Goal: Task Accomplishment & Management: Complete application form

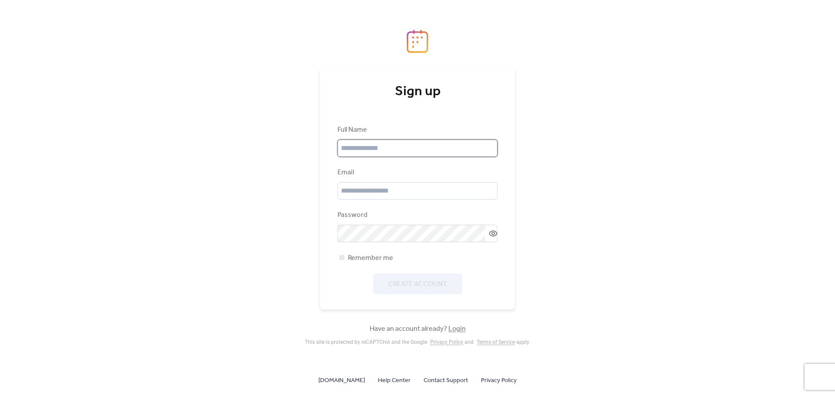
click at [364, 152] on input "text" at bounding box center [418, 148] width 160 height 17
type input "**********"
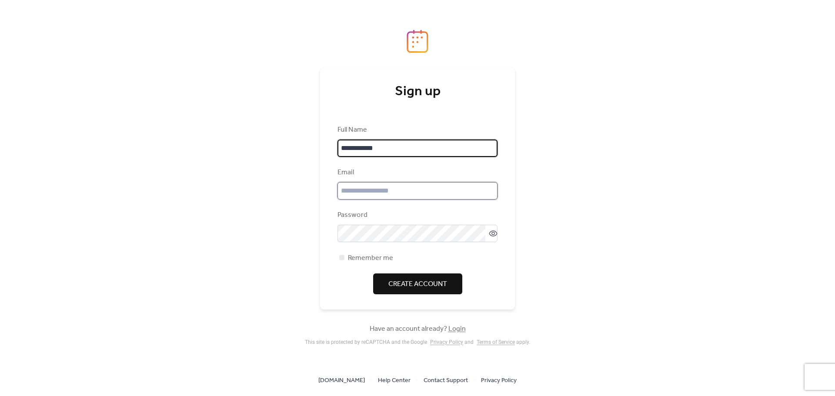
click at [386, 194] on input "email" at bounding box center [418, 190] width 160 height 17
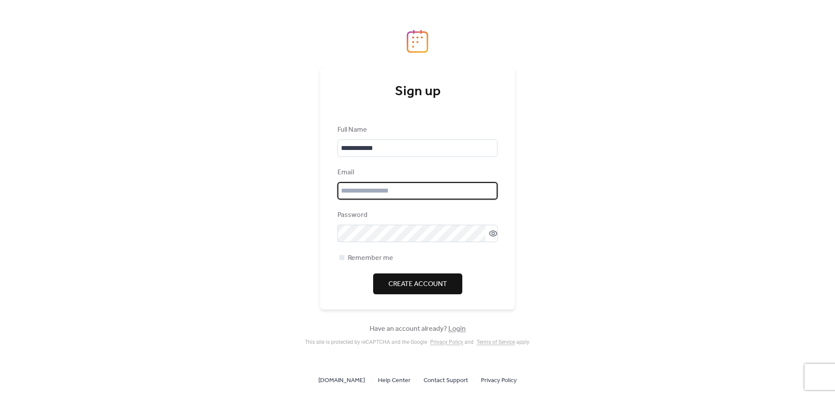
click at [431, 186] on input "email" at bounding box center [418, 190] width 160 height 17
type input "**********"
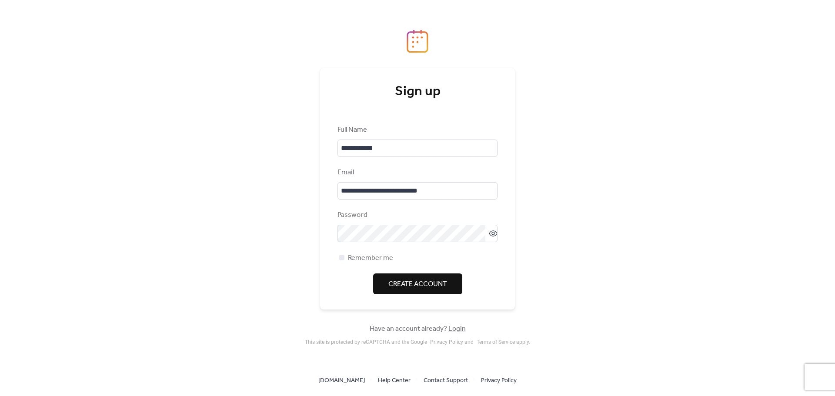
click at [415, 283] on span "Create Account" at bounding box center [417, 284] width 59 height 10
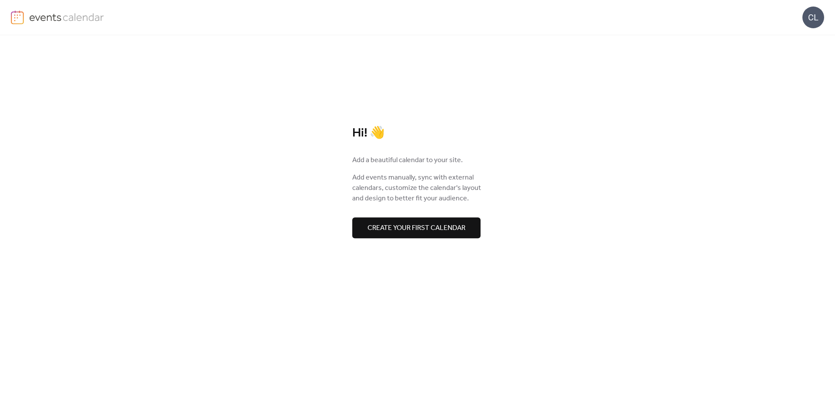
click at [412, 228] on span "Create your first calendar" at bounding box center [417, 228] width 98 height 10
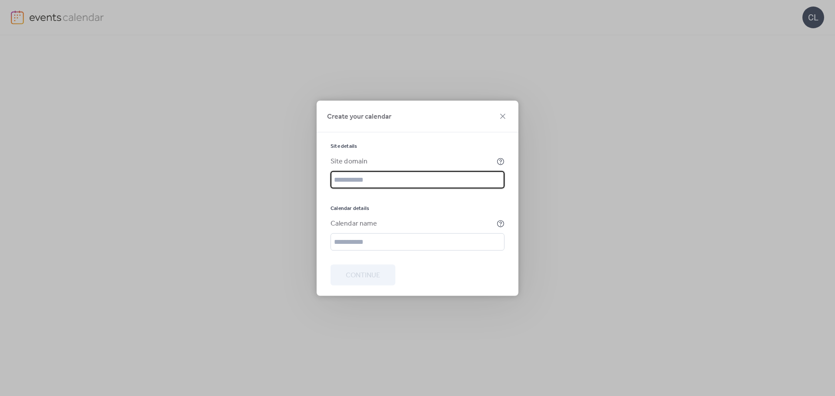
click at [368, 179] on input "text" at bounding box center [418, 179] width 174 height 17
click at [353, 173] on input "text" at bounding box center [418, 179] width 174 height 17
click at [391, 175] on input "text" at bounding box center [418, 179] width 174 height 17
click at [499, 164] on icon at bounding box center [500, 161] width 7 height 7
click at [363, 181] on input "text" at bounding box center [418, 179] width 174 height 17
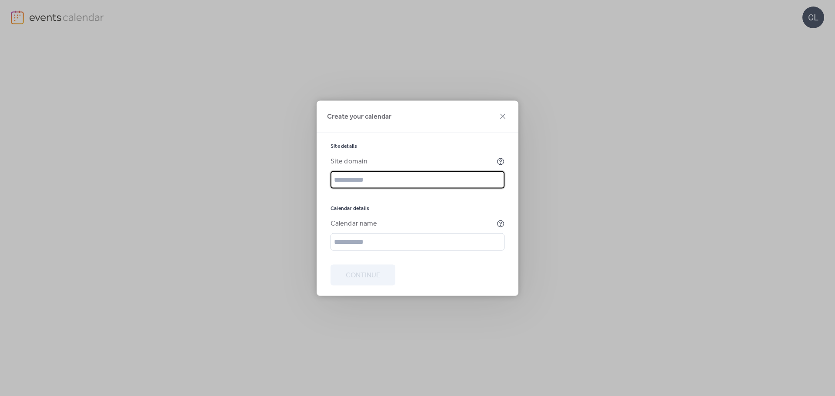
paste input "**********"
type input "**********"
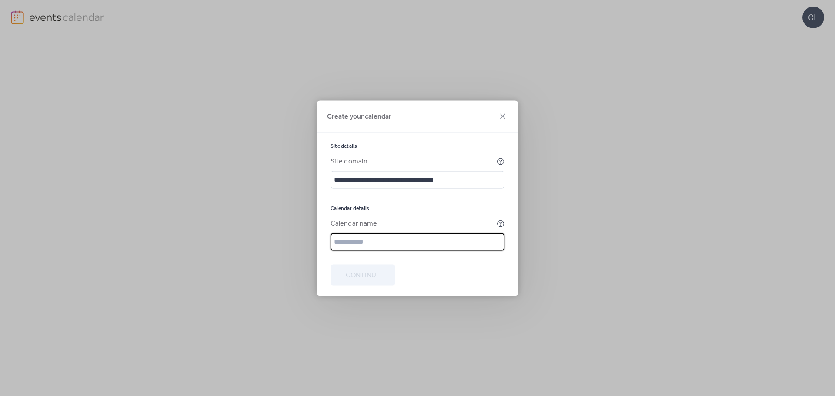
click at [358, 247] on input "text" at bounding box center [418, 241] width 174 height 17
type input "*"
type input "******"
click at [371, 274] on span "Continue" at bounding box center [363, 275] width 34 height 10
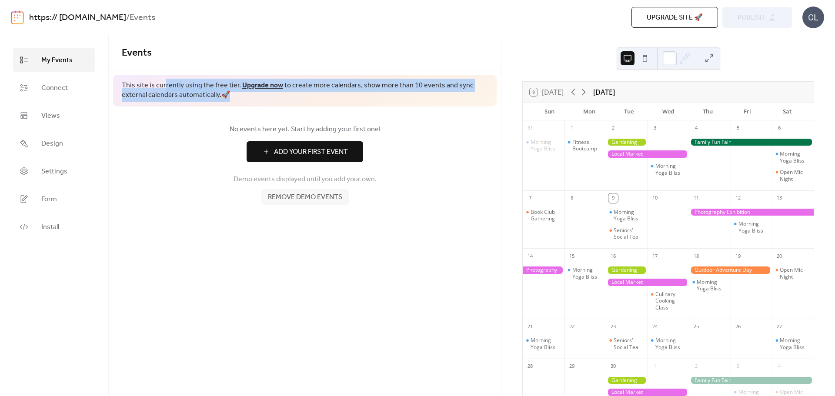
drag, startPoint x: 164, startPoint y: 87, endPoint x: 323, endPoint y: 94, distance: 159.8
click at [323, 94] on span "This site is currently using the free tier. Upgrade now to create more calendar…" at bounding box center [305, 91] width 366 height 20
click at [290, 94] on span "This site is currently using the free tier. Upgrade now to create more calendar…" at bounding box center [305, 91] width 366 height 20
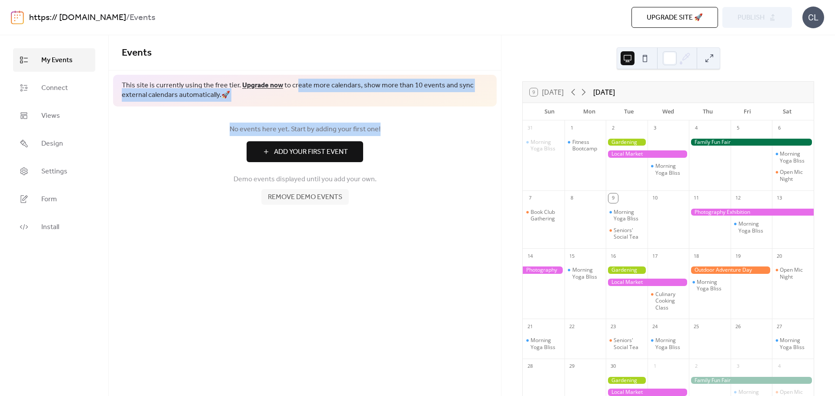
drag, startPoint x: 295, startPoint y: 83, endPoint x: 414, endPoint y: 116, distance: 123.4
click at [413, 116] on div "Events This site is currently using the free tier. Upgrade now to create more c…" at bounding box center [305, 128] width 392 height 187
click at [422, 122] on div "No events here yet. Start by adding your first one! Add Your First Event Demo e…" at bounding box center [305, 165] width 392 height 116
drag, startPoint x: 357, startPoint y: 88, endPoint x: 432, endPoint y: 96, distance: 75.7
click at [432, 96] on span "This site is currently using the free tier. Upgrade now to create more calendar…" at bounding box center [305, 91] width 366 height 20
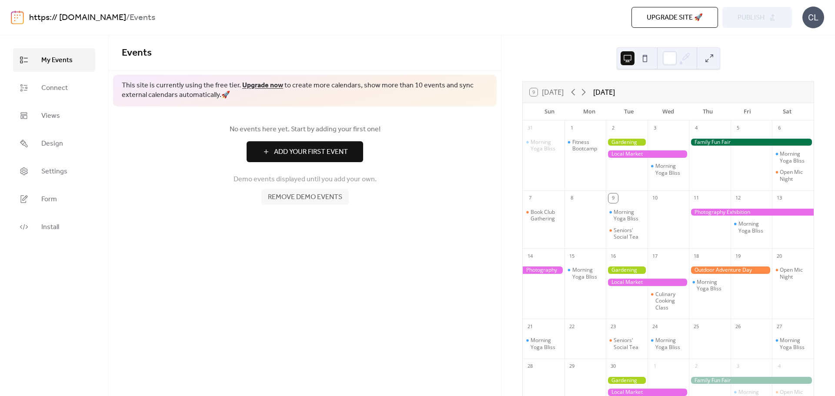
click at [437, 108] on div "No events here yet. Start by adding your first one! Add Your First Event Demo e…" at bounding box center [305, 165] width 392 height 116
drag, startPoint x: 134, startPoint y: 95, endPoint x: 256, endPoint y: 117, distance: 123.6
click at [221, 104] on div "This site is currently using the free tier. Upgrade now to create more calendar…" at bounding box center [305, 91] width 384 height 32
drag, startPoint x: 408, startPoint y: 121, endPoint x: 408, endPoint y: 130, distance: 8.7
click at [408, 122] on div "No events here yet. Start by adding your first one! Add Your First Event Demo e…" at bounding box center [305, 165] width 392 height 116
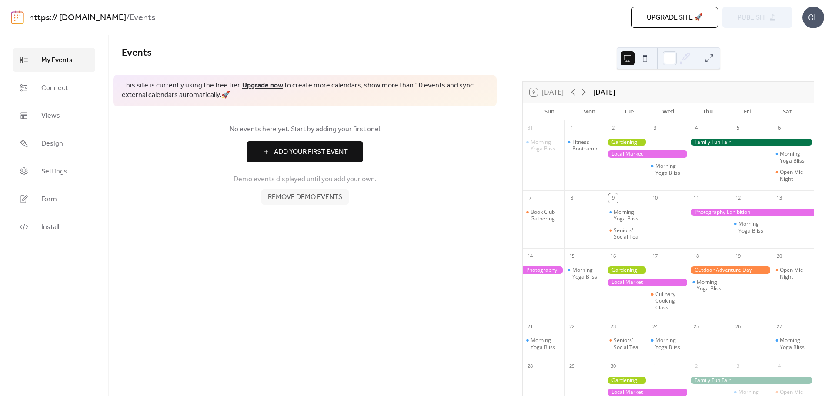
click at [679, 13] on span "Upgrade site 🚀" at bounding box center [675, 18] width 56 height 10
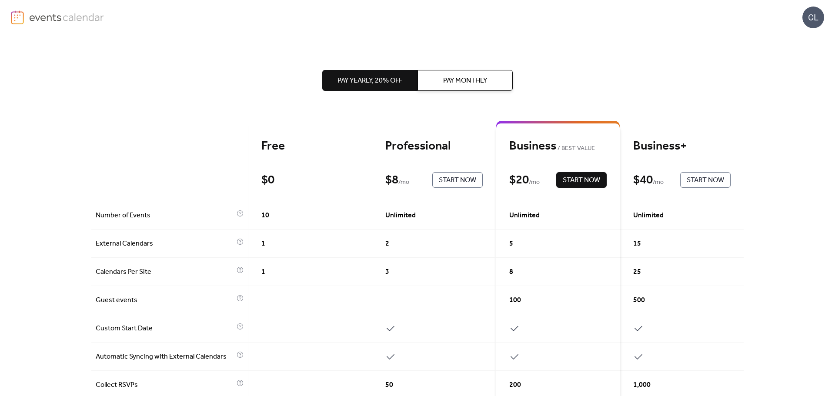
click at [383, 81] on span "Pay Yearly, 20% off" at bounding box center [370, 81] width 65 height 10
click at [743, 65] on div "Pay Yearly, 20% off Pay Monthly Free $ 0 Start Now Professional $ 8 / mo Start …" at bounding box center [417, 215] width 835 height 361
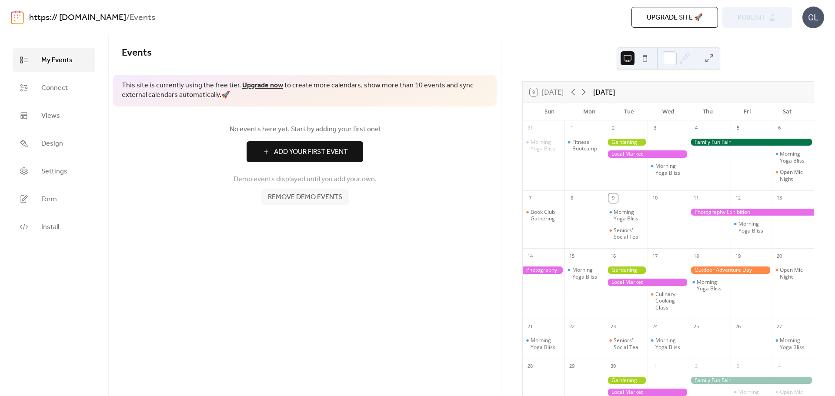
click at [269, 156] on button "Add Your First Event" at bounding box center [305, 151] width 117 height 21
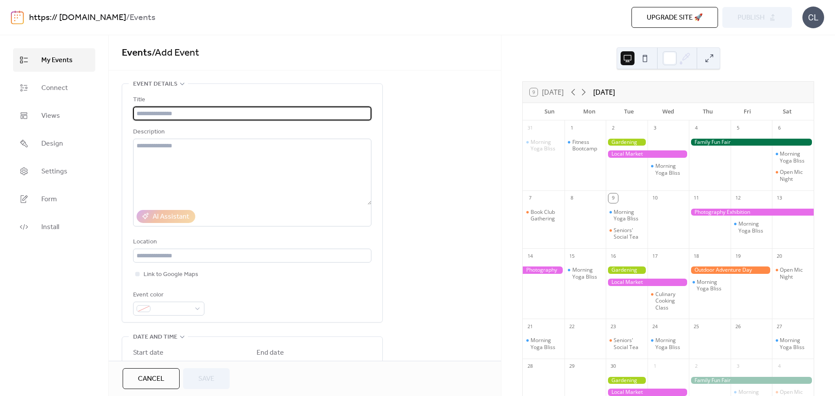
click at [145, 111] on input "text" at bounding box center [252, 114] width 238 height 14
